Goal: Navigation & Orientation: Find specific page/section

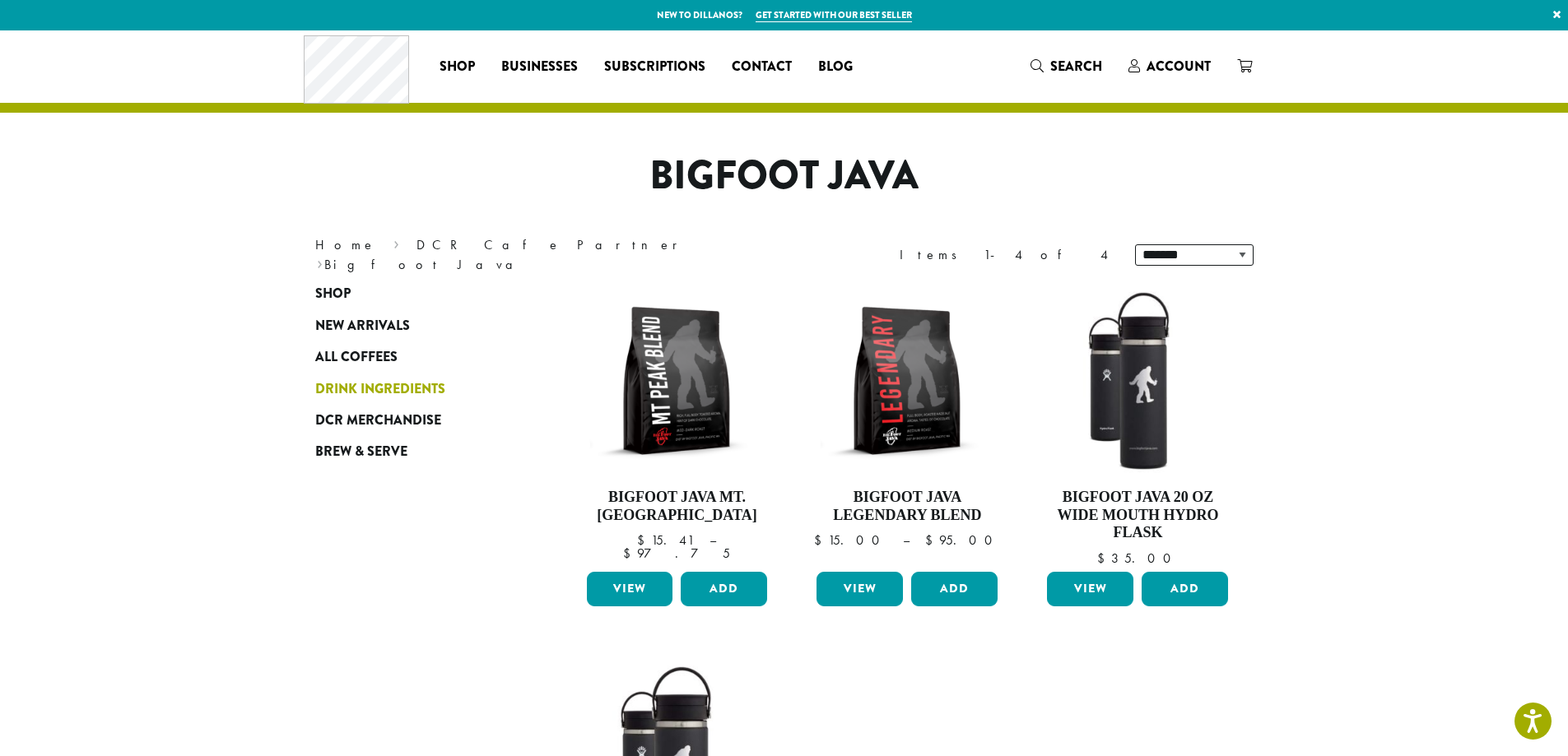
click at [365, 382] on span "Drink Ingredients" at bounding box center [380, 390] width 130 height 21
click at [380, 385] on span "Drink Ingredients" at bounding box center [380, 390] width 130 height 21
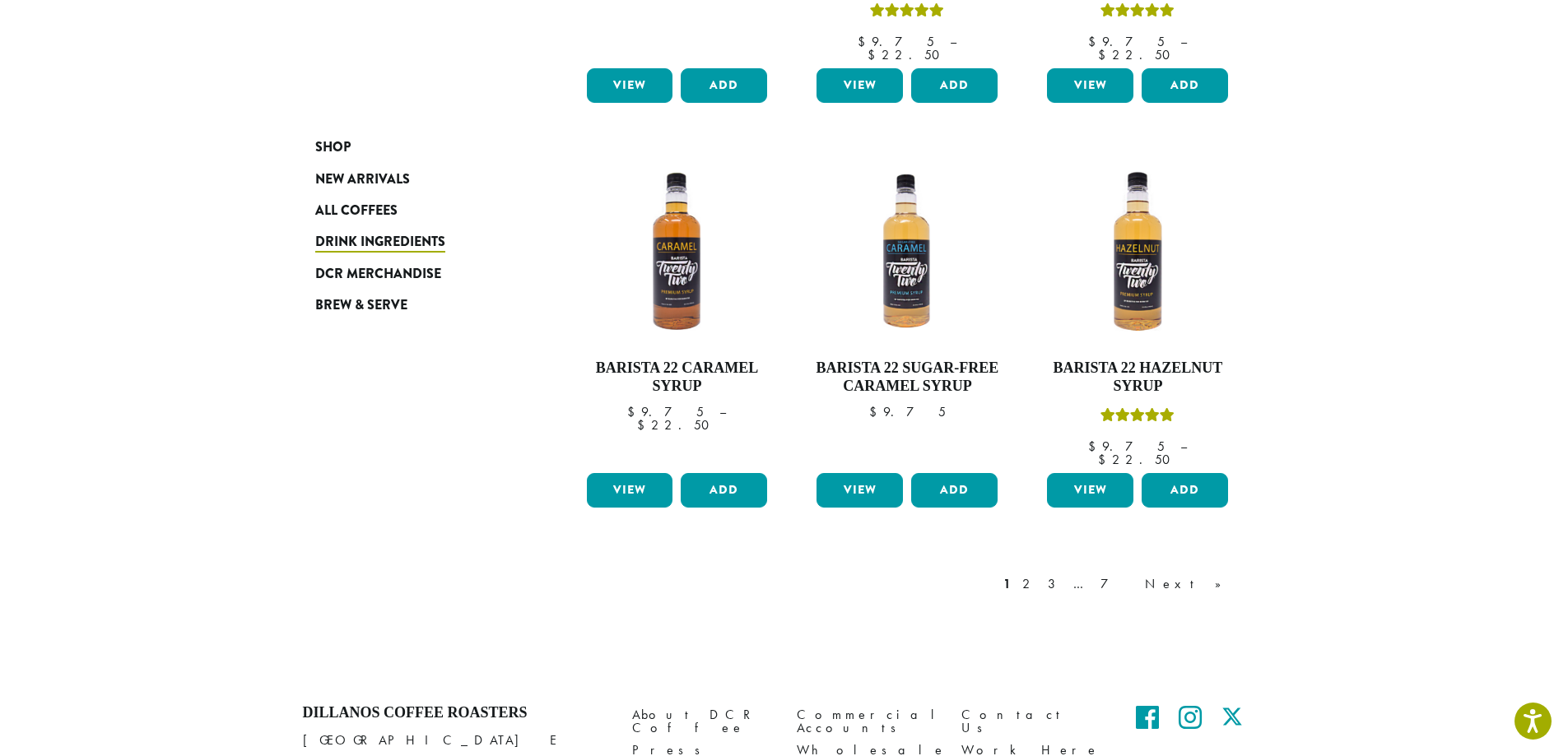
scroll to position [1317, 0]
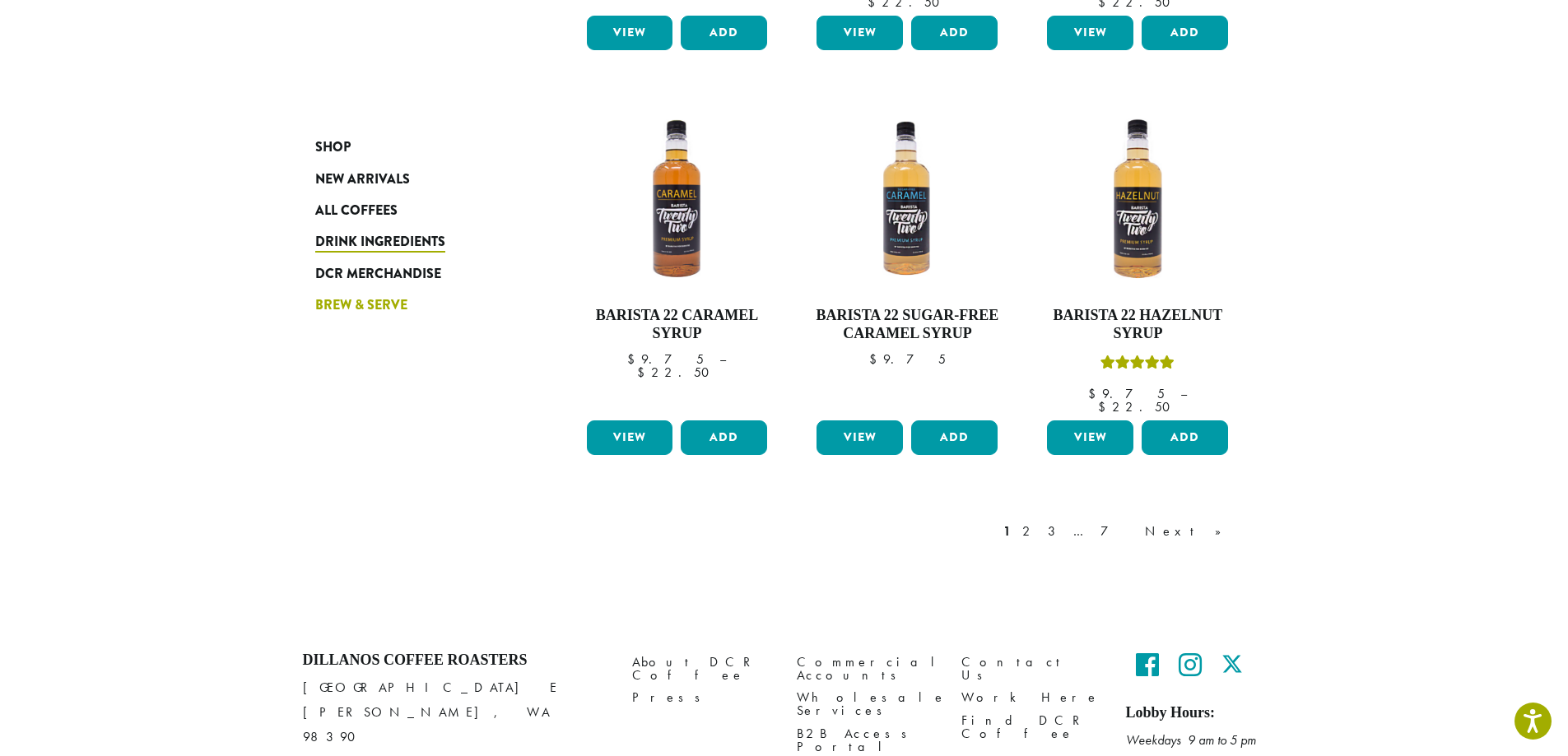
click at [380, 297] on span "Brew & Serve" at bounding box center [362, 306] width 92 height 21
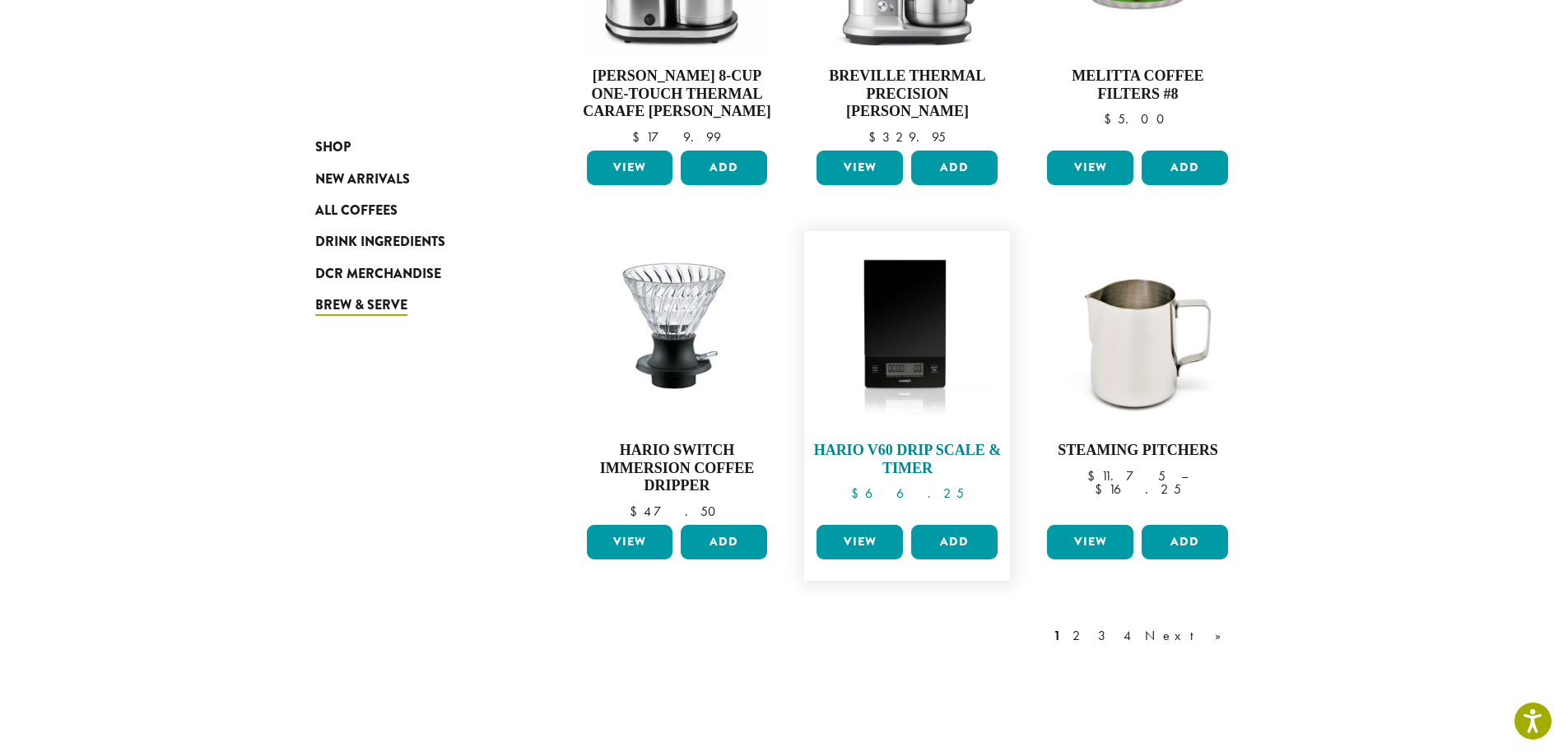
scroll to position [823, 0]
